Goal: Information Seeking & Learning: Learn about a topic

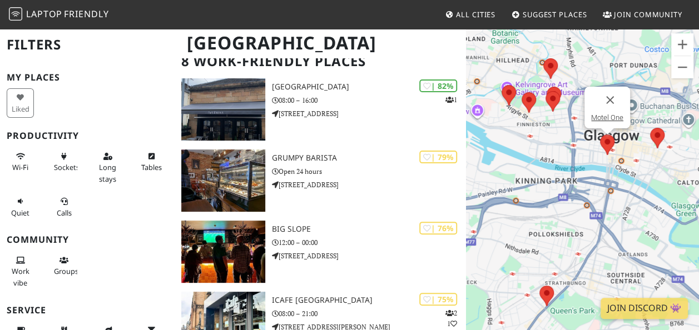
scroll to position [78, 0]
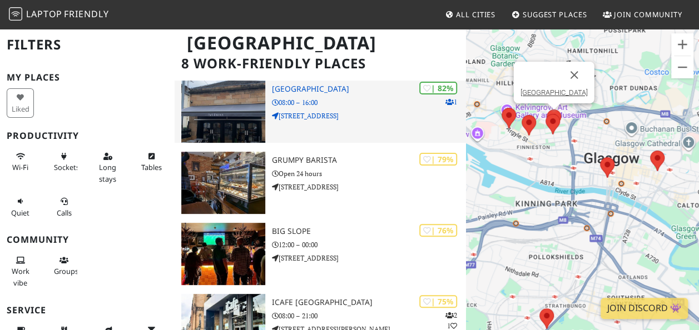
click at [296, 96] on div "| 82% 1 Park District 08:00 – 16:00 136 Elderslie Street" at bounding box center [369, 112] width 194 height 62
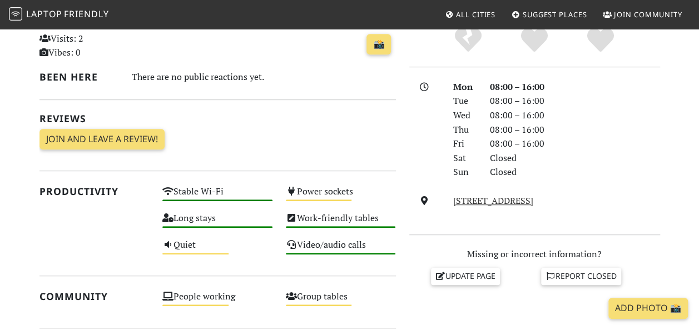
scroll to position [266, 0]
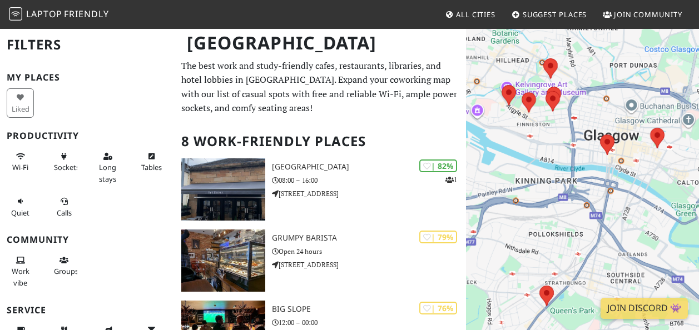
scroll to position [78, 0]
